Goal: Transaction & Acquisition: Purchase product/service

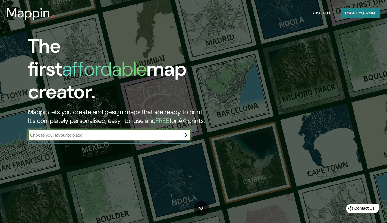
click at [120, 132] on input "text" at bounding box center [104, 135] width 152 height 6
type input "Carretera de [GEOGRAPHIC_DATA], [GEOGRAPHIC_DATA], [GEOGRAPHIC_DATA], [GEOGRAPH…"
click at [188, 131] on icon "button" at bounding box center [185, 134] width 7 height 7
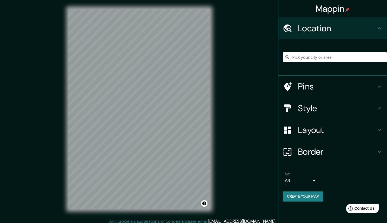
click at [315, 58] on input "Pick your city or area" at bounding box center [335, 57] width 104 height 10
paste input "Carretera de [GEOGRAPHIC_DATA], [GEOGRAPHIC_DATA], [GEOGRAPHIC_DATA], [GEOGRAPH…"
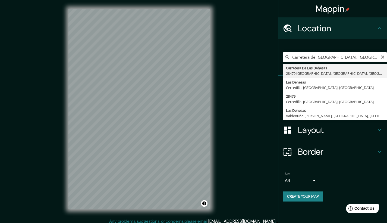
type input "Carretera [GEOGRAPHIC_DATA], [GEOGRAPHIC_DATA], [GEOGRAPHIC_DATA], [GEOGRAPHIC_…"
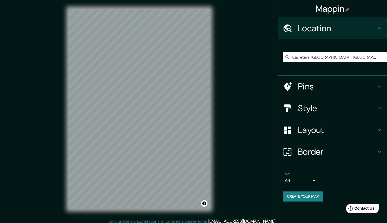
click at [335, 106] on h4 "Style" at bounding box center [337, 108] width 78 height 11
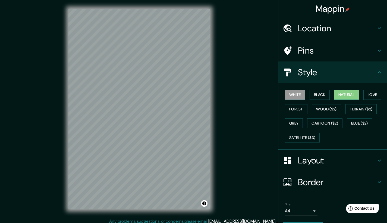
click at [342, 93] on button "Natural" at bounding box center [346, 95] width 25 height 10
click at [318, 97] on button "Black" at bounding box center [319, 95] width 20 height 10
click at [337, 96] on button "Natural" at bounding box center [346, 95] width 25 height 10
click at [293, 108] on button "Forest" at bounding box center [296, 109] width 23 height 10
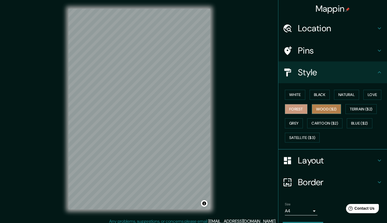
click at [313, 109] on button "Wood ($2)" at bounding box center [326, 109] width 29 height 10
click at [294, 105] on button "Forest" at bounding box center [296, 109] width 23 height 10
click at [348, 108] on button "Terrain ($2)" at bounding box center [360, 109] width 31 height 10
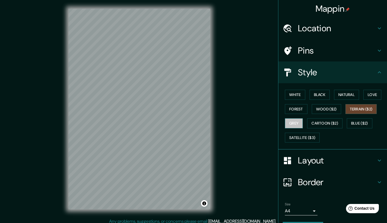
click at [289, 121] on button "Grey" at bounding box center [294, 123] width 18 height 10
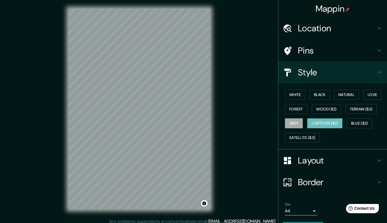
click at [326, 122] on button "Cartoon ($2)" at bounding box center [324, 123] width 35 height 10
click at [366, 123] on button "Blue ($2)" at bounding box center [360, 123] width 26 height 10
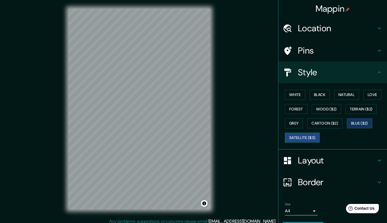
click at [292, 138] on button "Satellite ($3)" at bounding box center [302, 137] width 35 height 10
click at [291, 108] on button "Forest" at bounding box center [296, 109] width 23 height 10
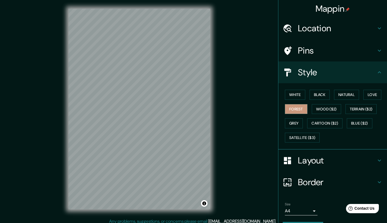
click at [346, 157] on h4 "Layout" at bounding box center [337, 160] width 78 height 11
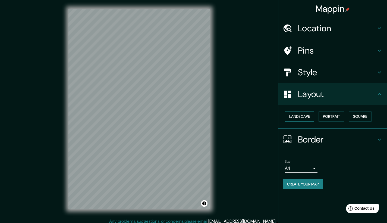
click at [309, 116] on button "Landscape" at bounding box center [299, 116] width 29 height 10
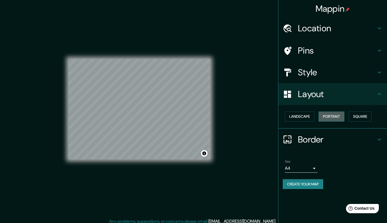
click at [328, 114] on button "Portrait" at bounding box center [331, 116] width 26 height 10
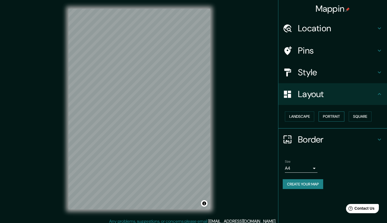
click at [328, 114] on button "Portrait" at bounding box center [331, 116] width 26 height 10
click at [314, 117] on button "Landscape" at bounding box center [299, 116] width 29 height 10
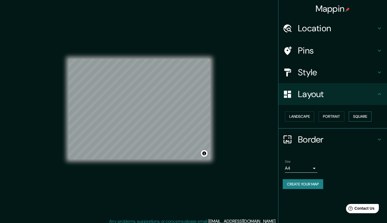
click at [358, 114] on button "Square" at bounding box center [360, 116] width 23 height 10
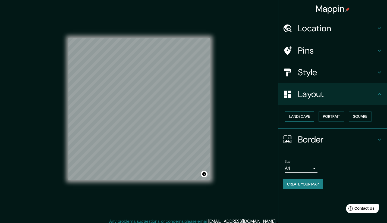
click at [314, 115] on button "Landscape" at bounding box center [299, 116] width 29 height 10
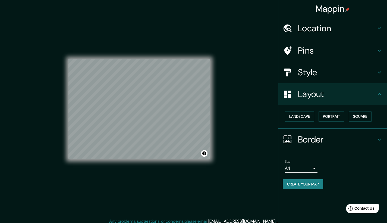
click at [299, 139] on h4 "Border" at bounding box center [337, 139] width 78 height 11
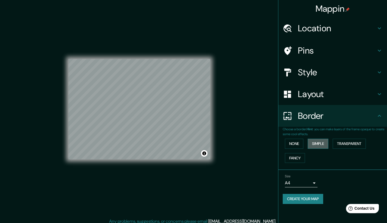
click at [318, 141] on button "Simple" at bounding box center [318, 143] width 21 height 10
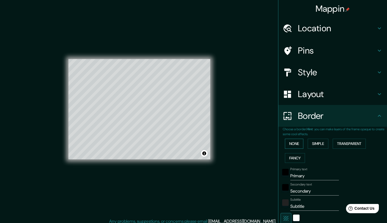
click at [290, 139] on button "None" at bounding box center [294, 143] width 18 height 10
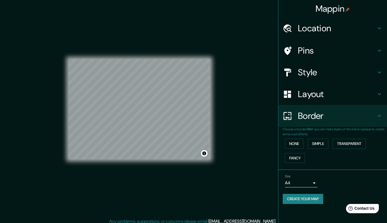
scroll to position [4, 0]
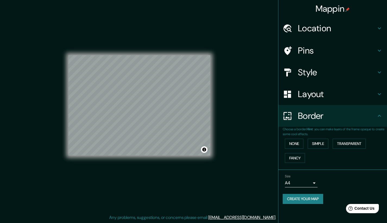
click at [311, 181] on body "Mappin Location [GEOGRAPHIC_DATA], [GEOGRAPHIC_DATA], [GEOGRAPHIC_DATA], [GEOGR…" at bounding box center [193, 107] width 387 height 223
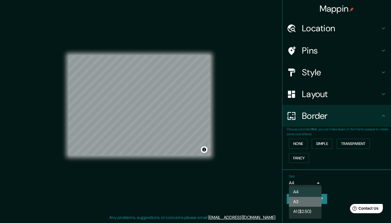
click at [309, 200] on li "A3" at bounding box center [305, 202] width 33 height 10
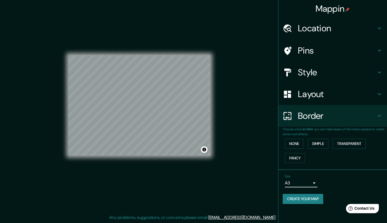
click at [323, 77] on h4 "Style" at bounding box center [337, 72] width 78 height 11
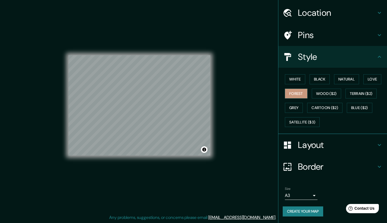
click at [309, 212] on div "Size A3 a4 Create your map" at bounding box center [333, 202] width 100 height 36
click at [311, 207] on button "Create your map" at bounding box center [303, 211] width 40 height 10
click at [312, 209] on div "Create your map" at bounding box center [333, 211] width 100 height 10
click at [312, 208] on div "Create your map" at bounding box center [333, 211] width 100 height 10
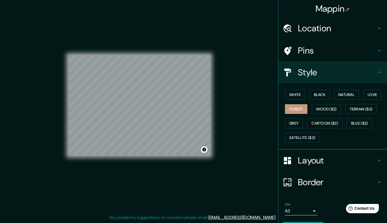
scroll to position [17, 0]
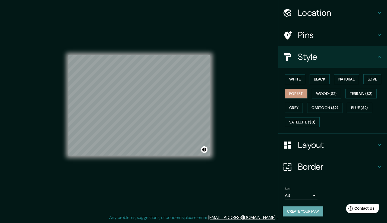
click at [309, 207] on button "Create your map" at bounding box center [303, 211] width 40 height 10
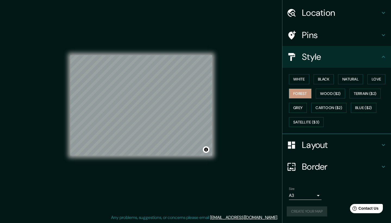
click at [303, 190] on body "Mappin Location [GEOGRAPHIC_DATA], [GEOGRAPHIC_DATA], [GEOGRAPHIC_DATA], [GEOGR…" at bounding box center [195, 107] width 391 height 223
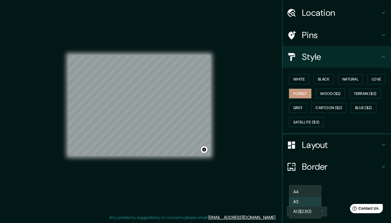
click at [303, 190] on li "A4" at bounding box center [305, 192] width 33 height 10
type input "single"
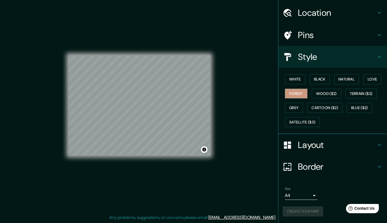
click at [296, 207] on div "Create your map" at bounding box center [333, 211] width 100 height 10
click at [320, 208] on button "Create your map" at bounding box center [303, 211] width 40 height 10
click at [202, 147] on button "Toggle attribution" at bounding box center [204, 149] width 7 height 7
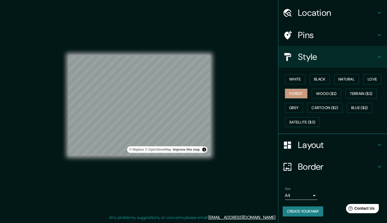
click at [204, 149] on button "Toggle attribution" at bounding box center [204, 149] width 7 height 7
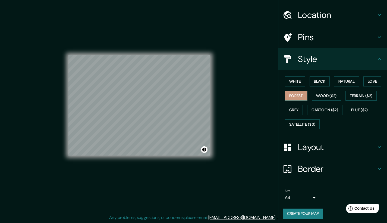
click at [350, 74] on div "White Black Natural Love Forest Wood ($2) Terrain ($2) Grey Cartoon ($2) Blue (…" at bounding box center [335, 102] width 104 height 57
click at [350, 76] on button "Natural" at bounding box center [346, 81] width 25 height 10
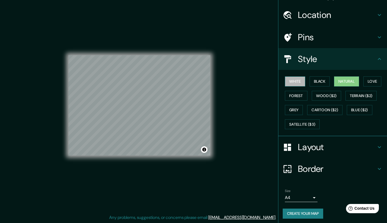
click at [292, 80] on button "White" at bounding box center [295, 81] width 20 height 10
click at [291, 99] on div "White Black Natural Love Forest Wood ($2) Terrain ($2) Grey Cartoon ($2) Blue (…" at bounding box center [335, 102] width 104 height 57
click at [291, 91] on button "Forest" at bounding box center [296, 96] width 23 height 10
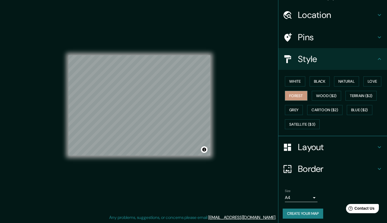
click at [290, 103] on div "White Black Natural Love Forest Wood ($2) Terrain ($2) Grey Cartoon ($2) Blue (…" at bounding box center [335, 102] width 104 height 57
click at [310, 119] on button "Satellite ($3)" at bounding box center [302, 124] width 35 height 10
